Goal: Feedback & Contribution: Contribute content

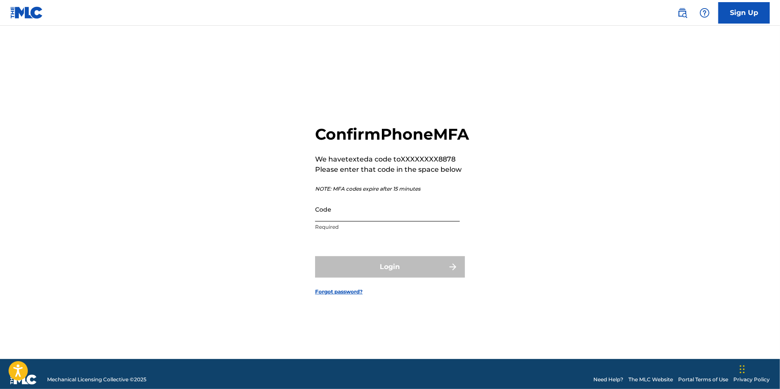
click at [360, 221] on input "Code" at bounding box center [387, 209] width 145 height 24
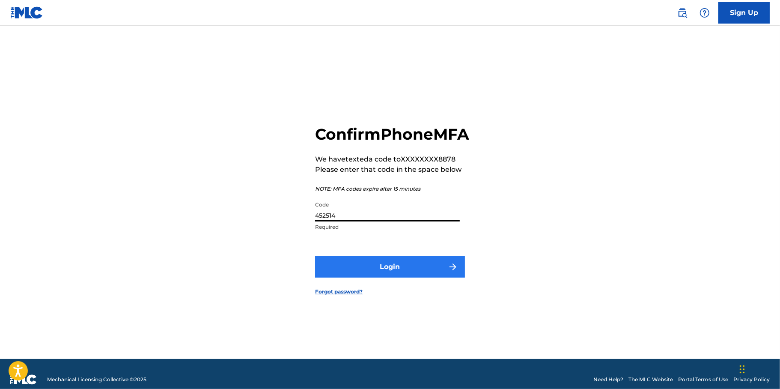
type input "452514"
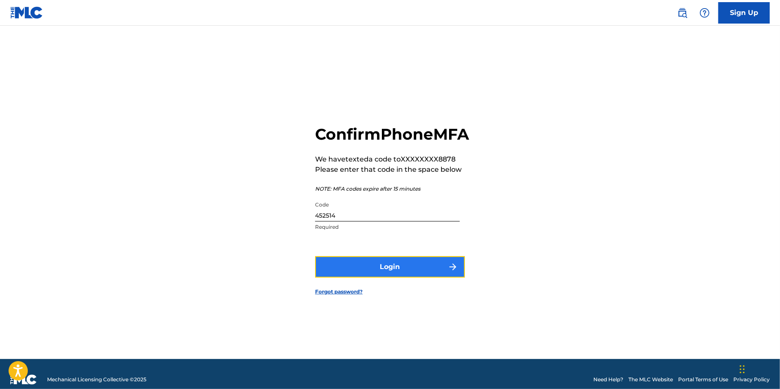
click at [379, 277] on button "Login" at bounding box center [390, 266] width 150 height 21
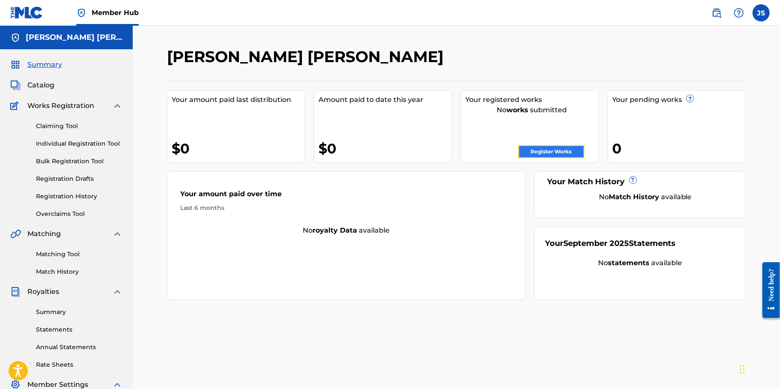
click at [541, 149] on link "Register Works" at bounding box center [551, 151] width 66 height 13
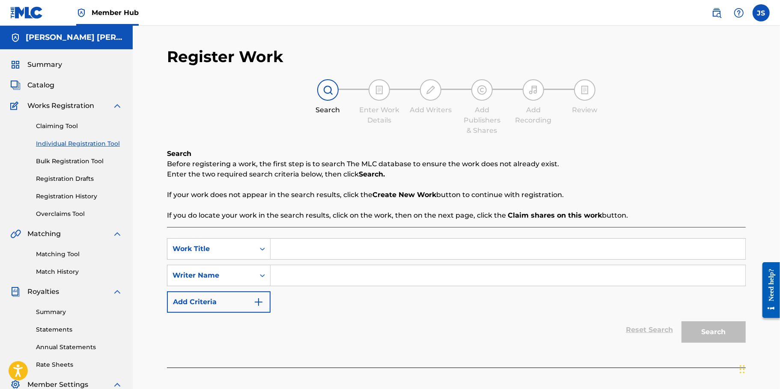
click at [305, 243] on input "Search Form" at bounding box center [507, 248] width 475 height 21
type input "j"
click at [320, 264] on div "SearchWithCriteria9b112f56-1a57-4670-84cb-bc60ff1f194c Work Title SearchWithCri…" at bounding box center [456, 275] width 579 height 74
click at [324, 270] on input "Search Form" at bounding box center [507, 275] width 475 height 21
type input "[PERSON_NAME] [PERSON_NAME]"
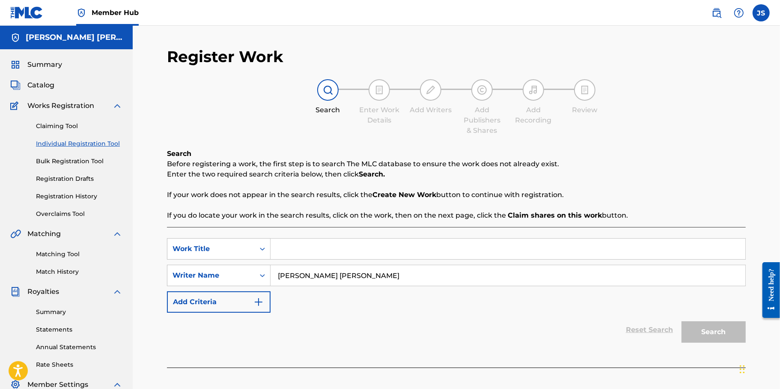
click at [657, 297] on div "SearchWithCriteria9b112f56-1a57-4670-84cb-bc60ff1f194c Work Title SearchWithCri…" at bounding box center [456, 275] width 579 height 74
click at [639, 277] on input "[PERSON_NAME] [PERSON_NAME]" at bounding box center [507, 275] width 475 height 21
click at [316, 248] on input "Search Form" at bounding box center [507, 248] width 475 height 21
type input "m"
type input "slow down"
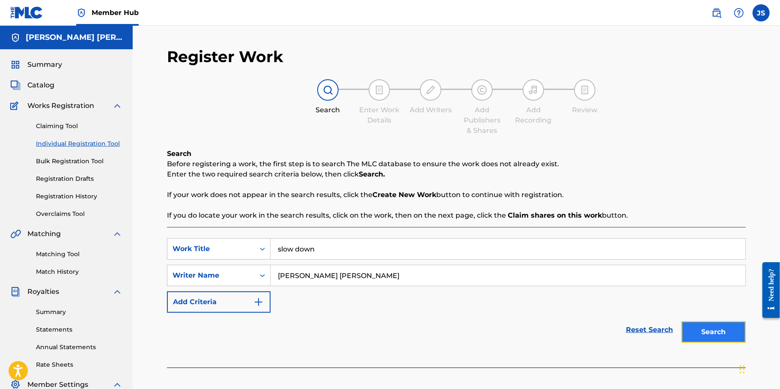
click at [704, 326] on button "Search" at bounding box center [713, 331] width 64 height 21
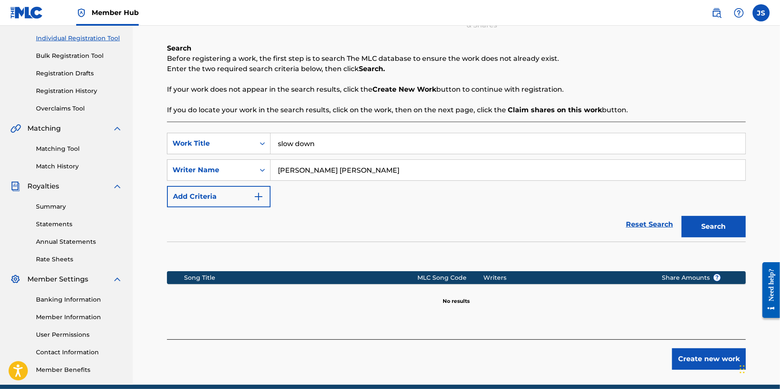
scroll to position [142, 0]
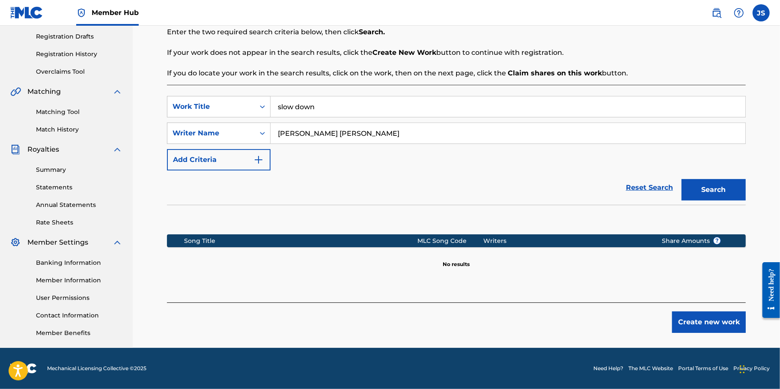
click at [382, 111] on input "slow down" at bounding box center [507, 106] width 475 height 21
click at [360, 135] on input "[PERSON_NAME] [PERSON_NAME]" at bounding box center [507, 133] width 475 height 21
type input "[PERSON_NAME]"
click at [681, 179] on button "Search" at bounding box center [713, 189] width 64 height 21
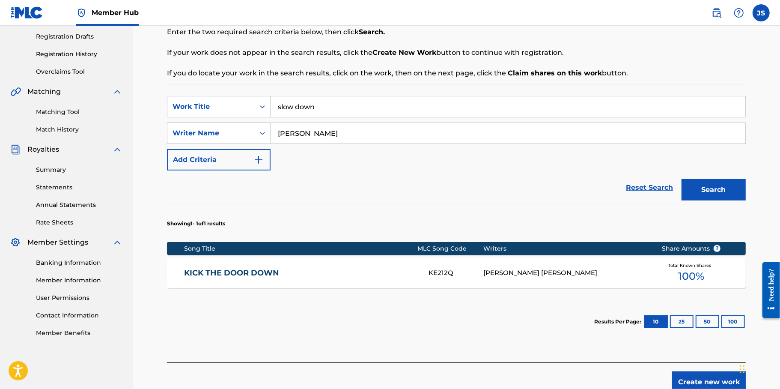
click at [360, 103] on input "slow down" at bounding box center [507, 106] width 475 height 21
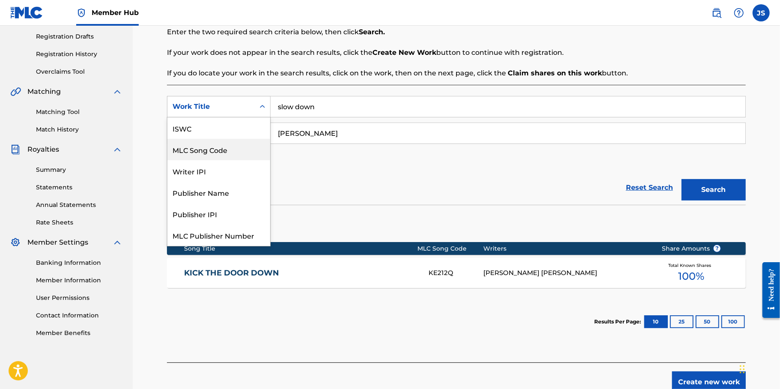
click at [244, 117] on div "7 results available. Use Up and Down to choose options, press Enter to select t…" at bounding box center [219, 106] width 104 height 21
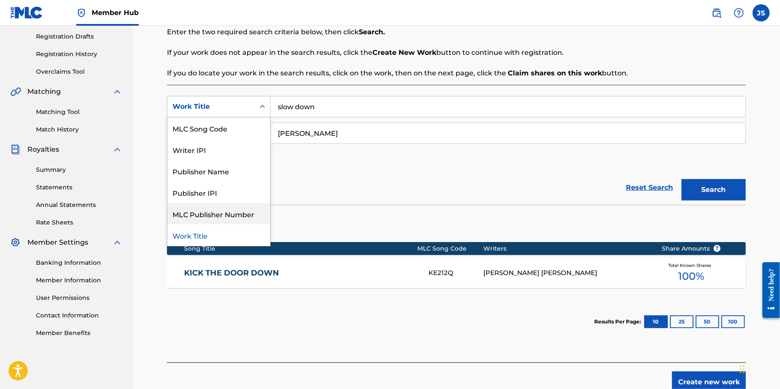
scroll to position [21, 0]
click at [223, 236] on div "Work Title" at bounding box center [218, 234] width 103 height 21
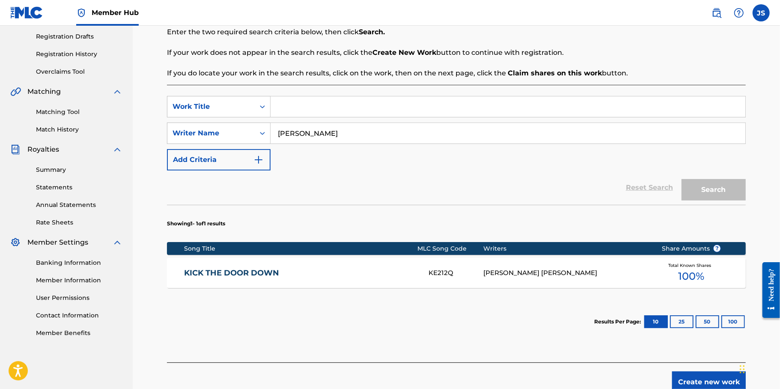
click at [334, 107] on input "Search Form" at bounding box center [507, 106] width 475 height 21
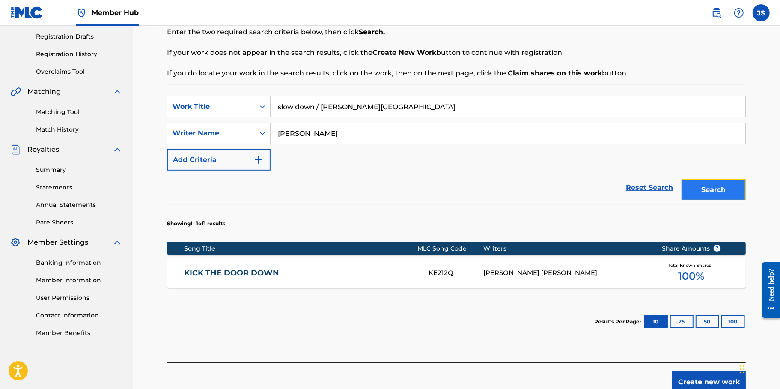
click at [720, 192] on button "Search" at bounding box center [713, 189] width 64 height 21
click at [713, 183] on button "Search" at bounding box center [713, 189] width 64 height 21
drag, startPoint x: 323, startPoint y: 107, endPoint x: 230, endPoint y: 105, distance: 93.3
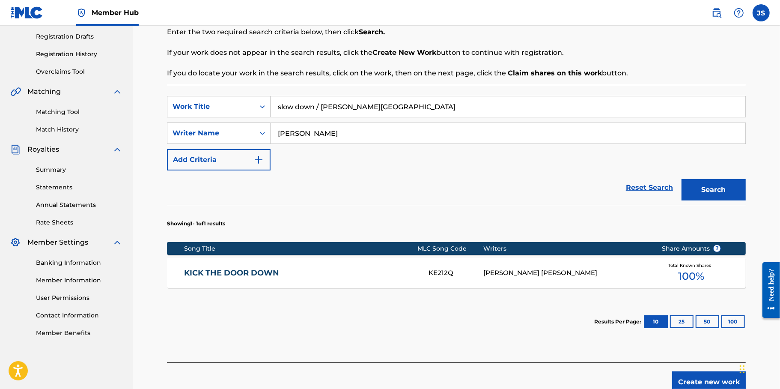
click at [230, 105] on div "SearchWithCriteriabb666e47-dbf8-476d-b463-2a626ca51a53 Work Title slow down / […" at bounding box center [456, 106] width 579 height 21
type input "[PERSON_NAME][GEOGRAPHIC_DATA]"
click at [719, 182] on button "Search" at bounding box center [713, 189] width 64 height 21
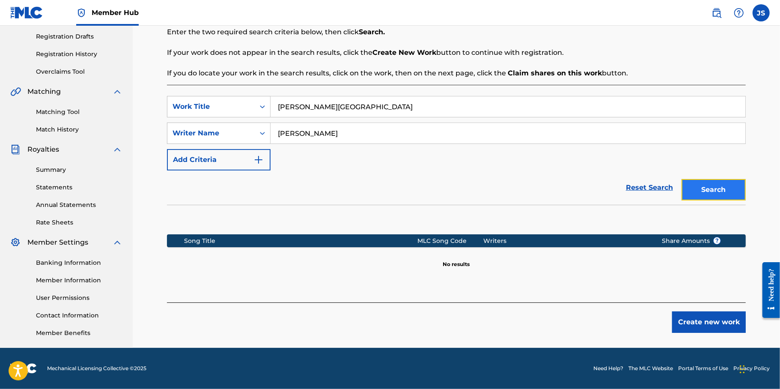
click at [720, 181] on button "Search" at bounding box center [713, 189] width 64 height 21
click at [422, 134] on input "[PERSON_NAME]" at bounding box center [507, 133] width 475 height 21
click at [722, 189] on button "Search" at bounding box center [713, 189] width 64 height 21
click at [351, 135] on input "[PERSON_NAME] [PERSON_NAME]" at bounding box center [507, 133] width 475 height 21
type input "[PERSON_NAME]"
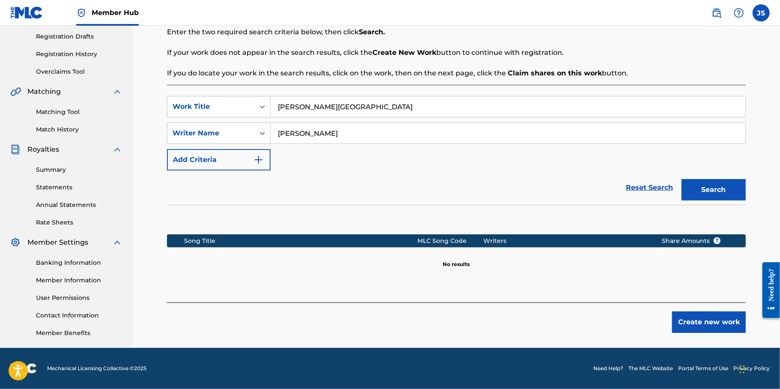
click at [350, 112] on input "[PERSON_NAME][GEOGRAPHIC_DATA]" at bounding box center [507, 106] width 475 height 21
click at [681, 179] on button "Search" at bounding box center [713, 189] width 64 height 21
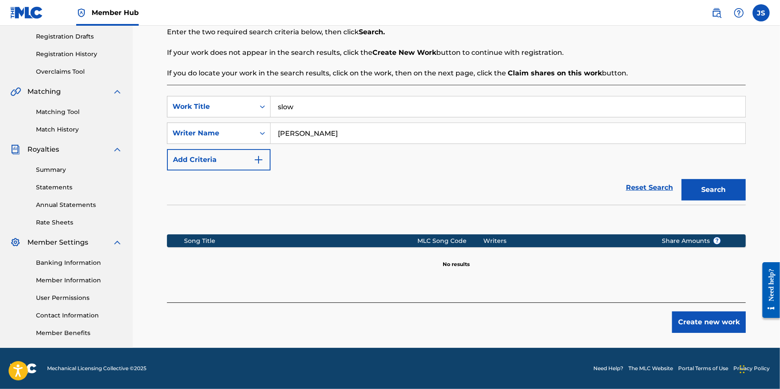
click at [350, 112] on input "slow" at bounding box center [507, 106] width 475 height 21
click at [681, 179] on button "Search" at bounding box center [713, 189] width 64 height 21
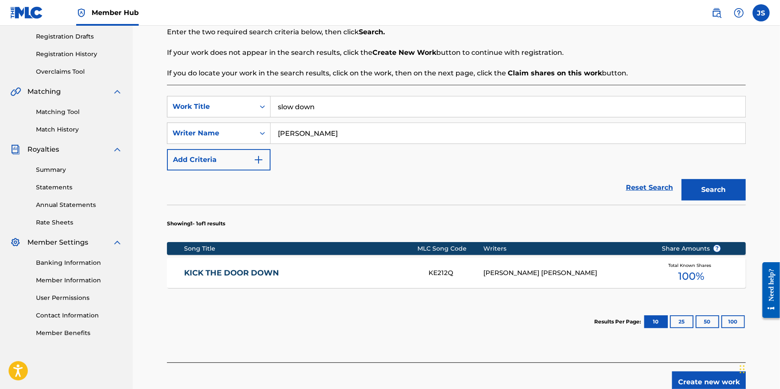
click at [350, 112] on input "slow down" at bounding box center [507, 106] width 475 height 21
drag, startPoint x: 296, startPoint y: 106, endPoint x: 253, endPoint y: 104, distance: 42.4
click at [253, 104] on div "SearchWithCriteriabb666e47-dbf8-476d-b463-2a626ca51a53 Work Title slow down" at bounding box center [456, 106] width 579 height 21
type input "down"
click at [681, 179] on button "Search" at bounding box center [713, 189] width 64 height 21
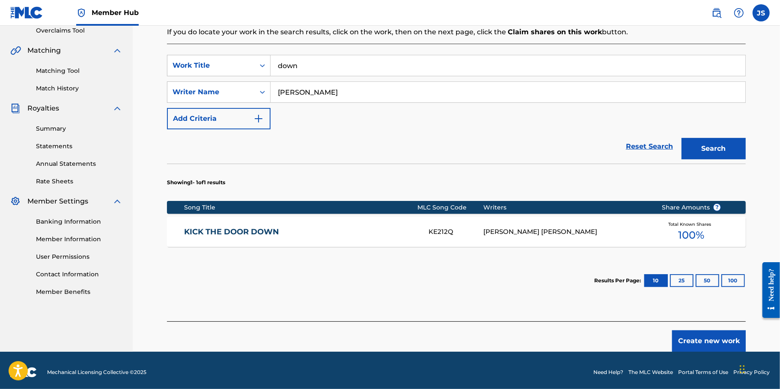
scroll to position [182, 0]
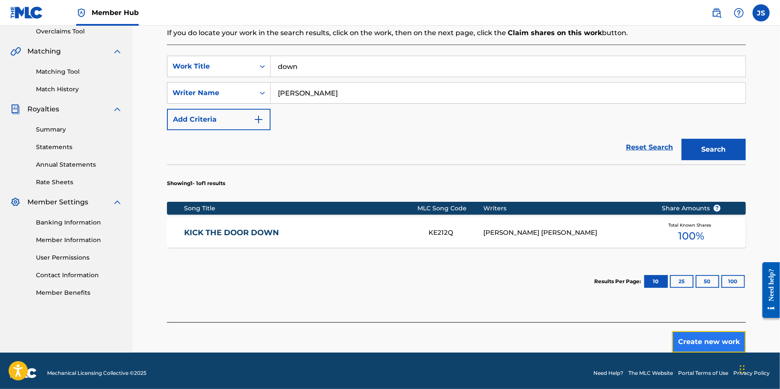
click at [696, 342] on button "Create new work" at bounding box center [709, 341] width 74 height 21
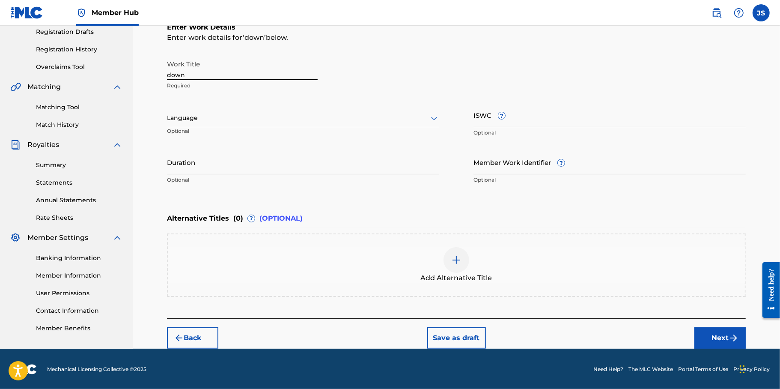
click at [226, 77] on input "down" at bounding box center [242, 68] width 151 height 24
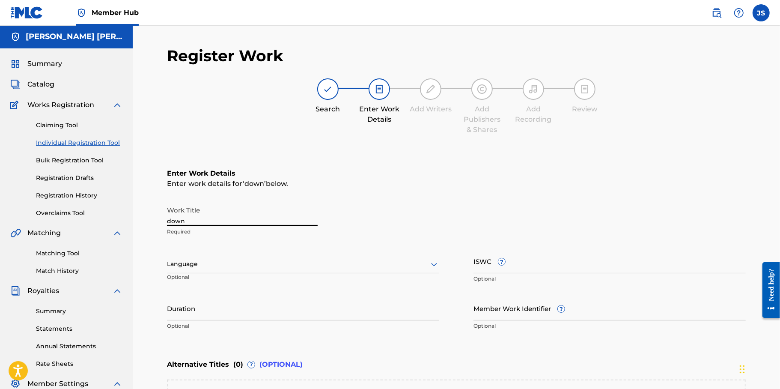
scroll to position [9, 0]
